Goal: Navigation & Orientation: Understand site structure

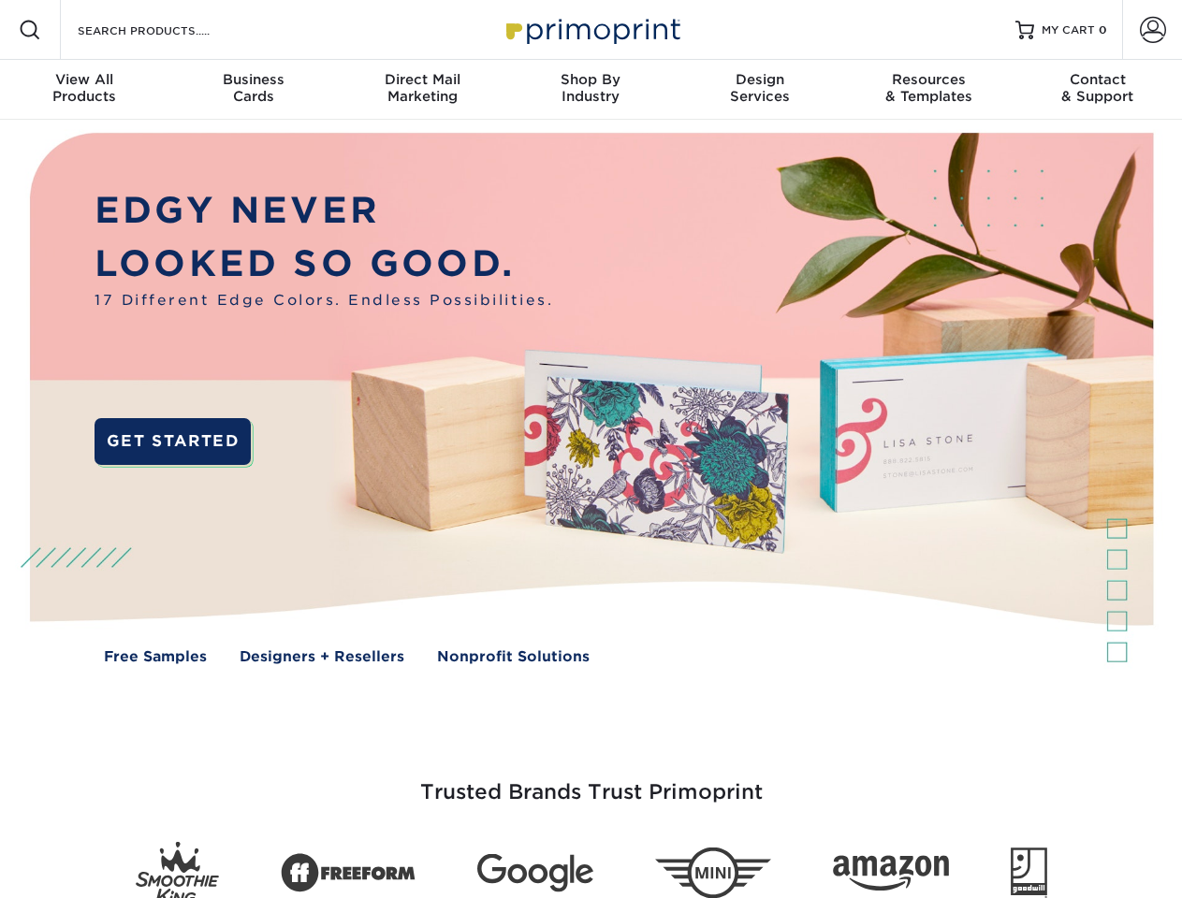
click at [590, 449] on img at bounding box center [591, 412] width 1170 height 585
click at [30, 30] on span at bounding box center [30, 30] width 22 height 22
click at [1152, 30] on span at bounding box center [1153, 30] width 26 height 26
click at [84, 90] on div "View All Products" at bounding box center [84, 88] width 168 height 34
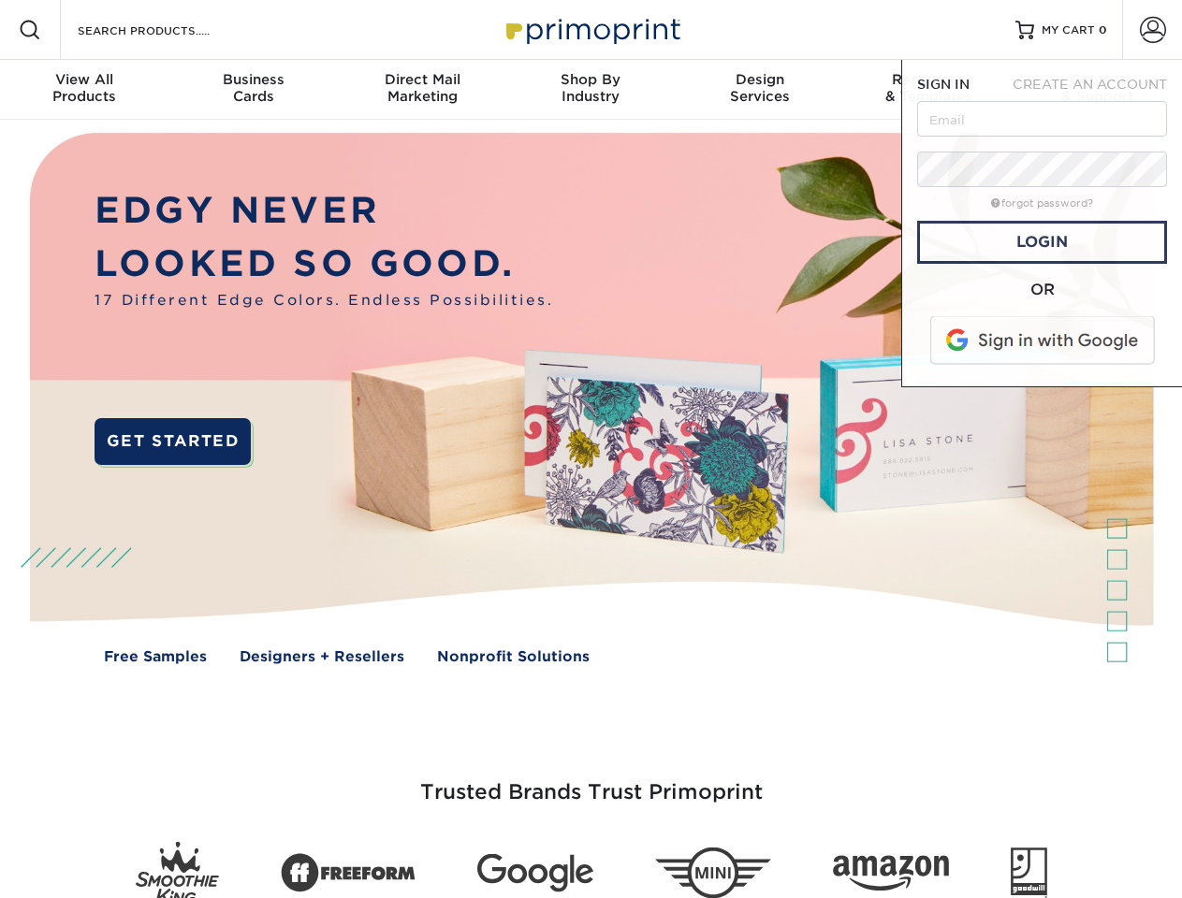
click at [253, 90] on div "Business Cards" at bounding box center [252, 88] width 168 height 34
click at [422, 90] on div "Direct Mail Marketing" at bounding box center [422, 88] width 168 height 34
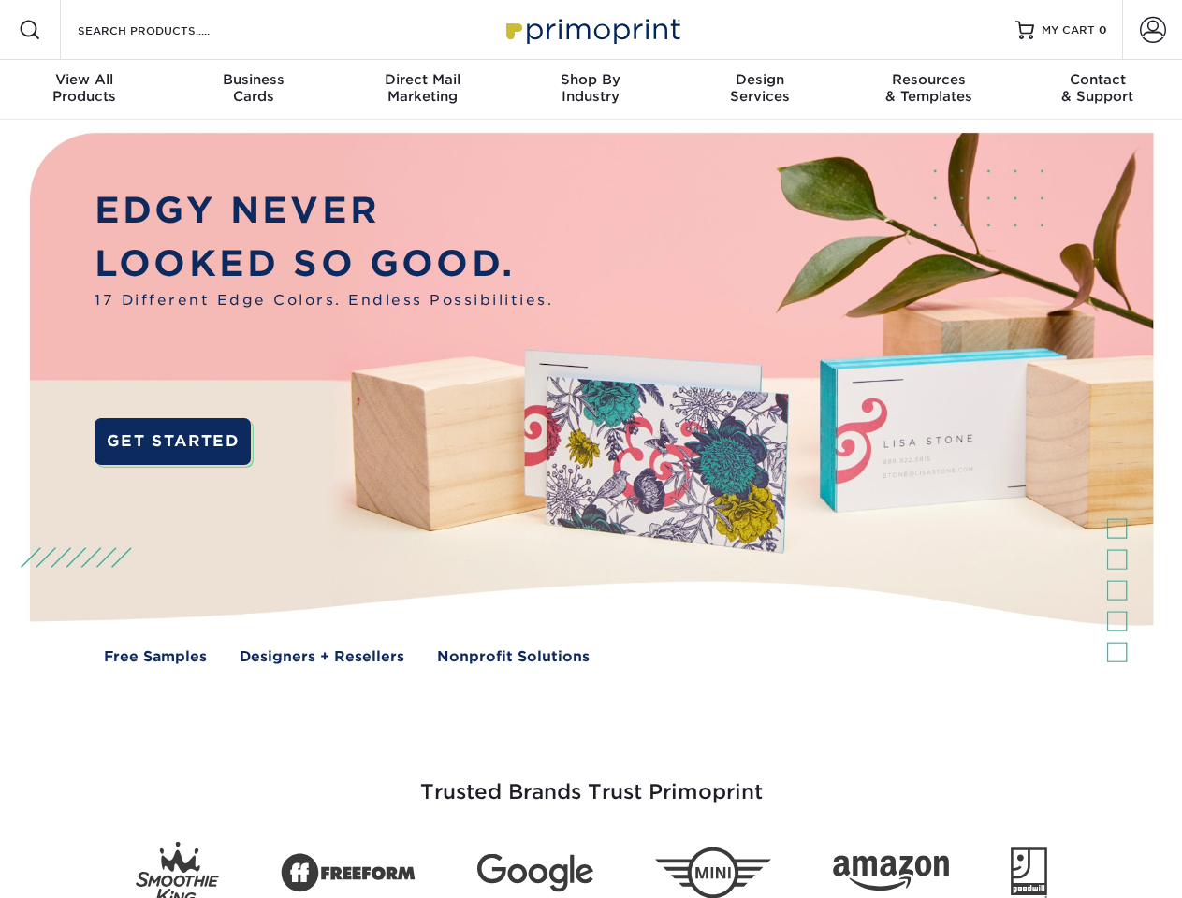
click at [590, 90] on div "Shop By Industry" at bounding box center [590, 88] width 168 height 34
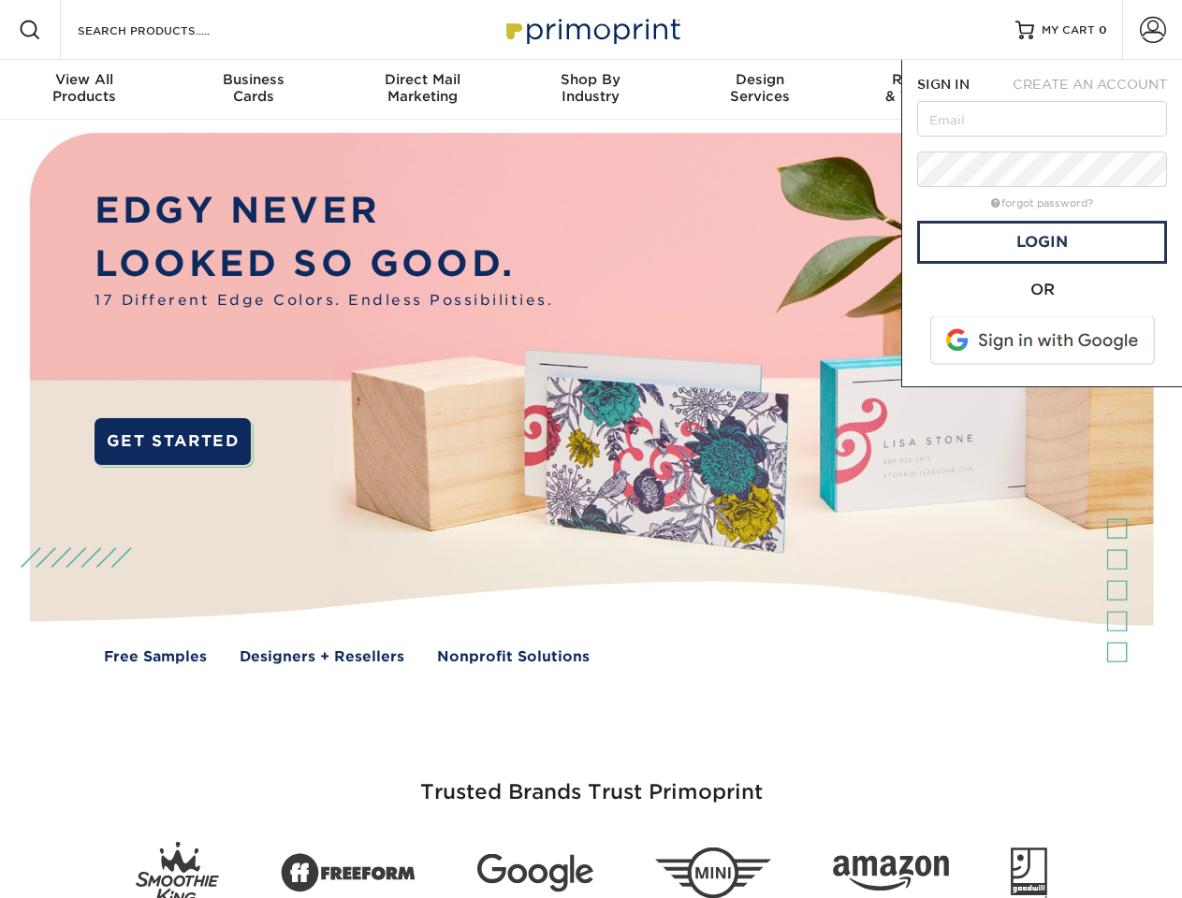
click at [760, 90] on div "Design Services" at bounding box center [760, 88] width 168 height 34
click at [928, 90] on span "SIGN IN" at bounding box center [943, 84] width 52 height 15
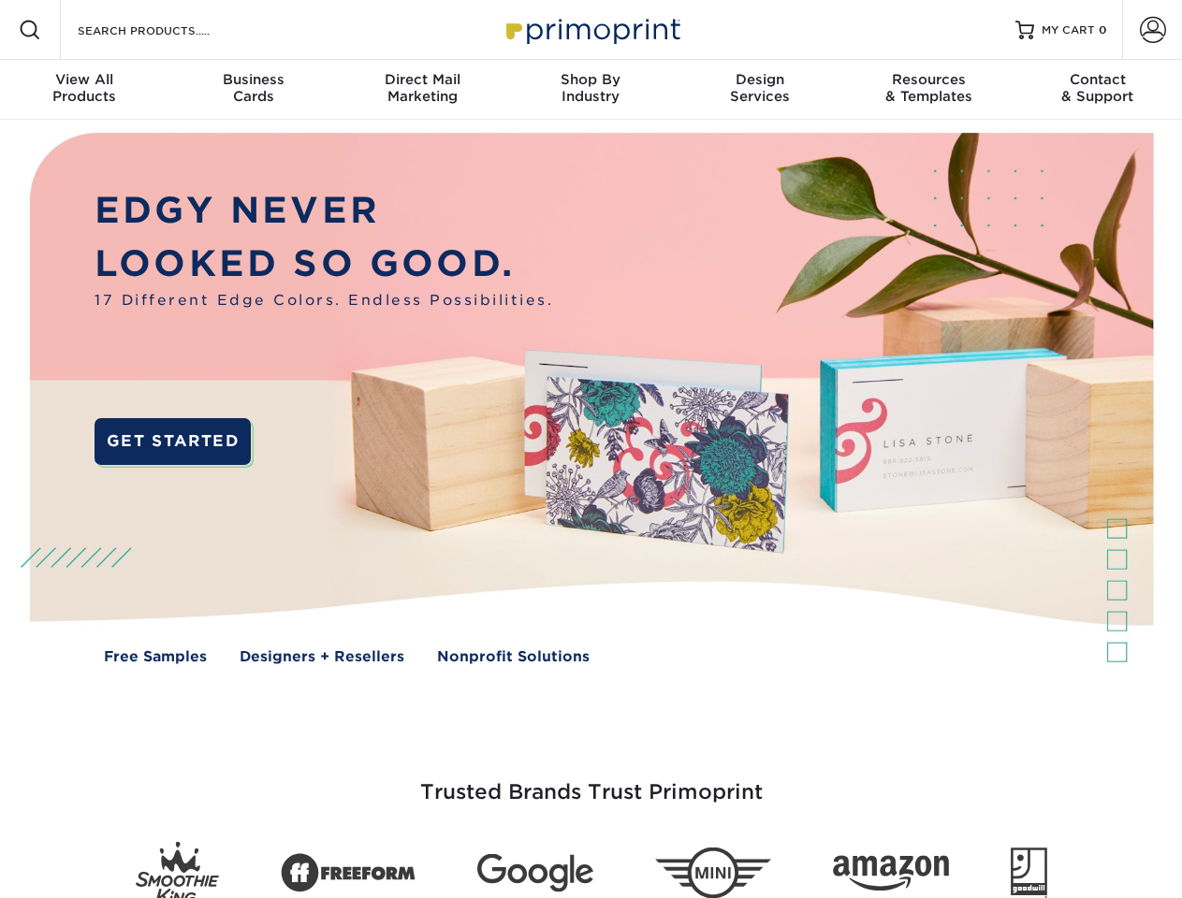
click at [1097, 90] on div "Contact & Support" at bounding box center [1097, 88] width 168 height 34
